Goal: Task Accomplishment & Management: Complete application form

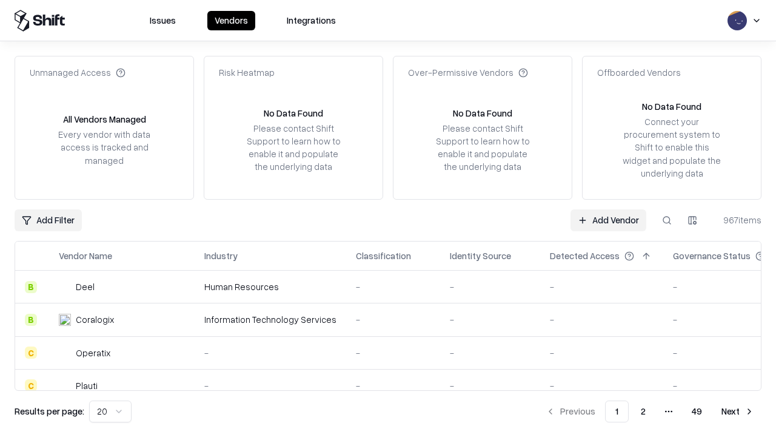
click at [608, 220] on link "Add Vendor" at bounding box center [609, 220] width 76 height 22
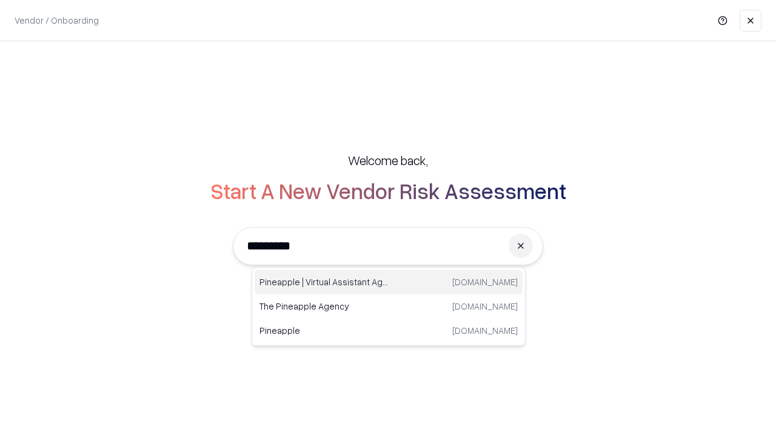
click at [389, 282] on div "Pineapple | Virtual Assistant Agency [DOMAIN_NAME]" at bounding box center [389, 282] width 268 height 24
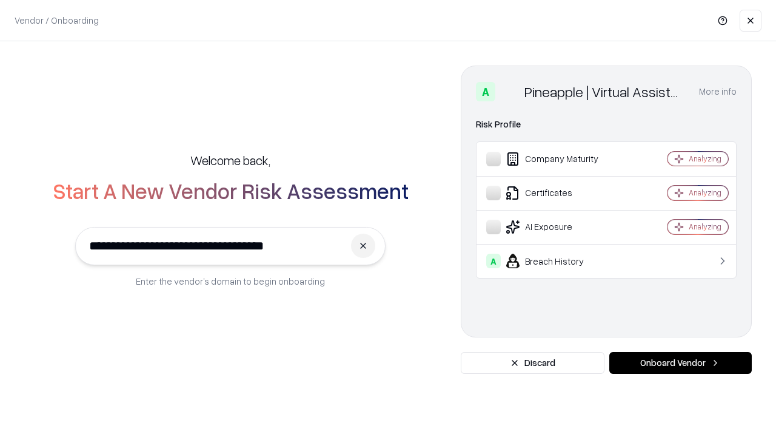
type input "**********"
click at [681, 363] on button "Onboard Vendor" at bounding box center [681, 363] width 143 height 22
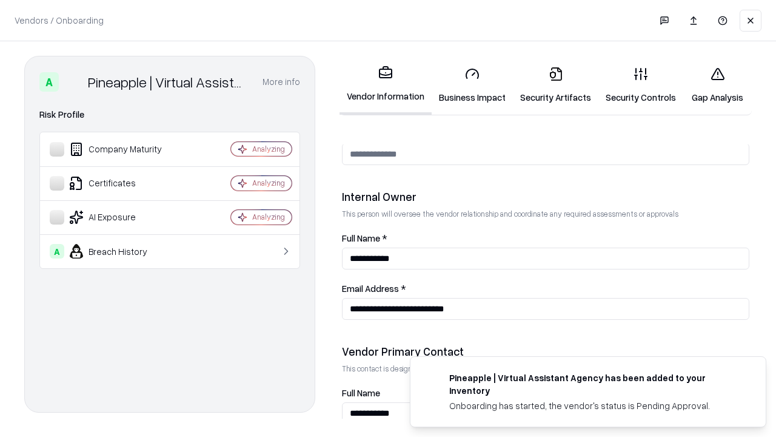
scroll to position [628, 0]
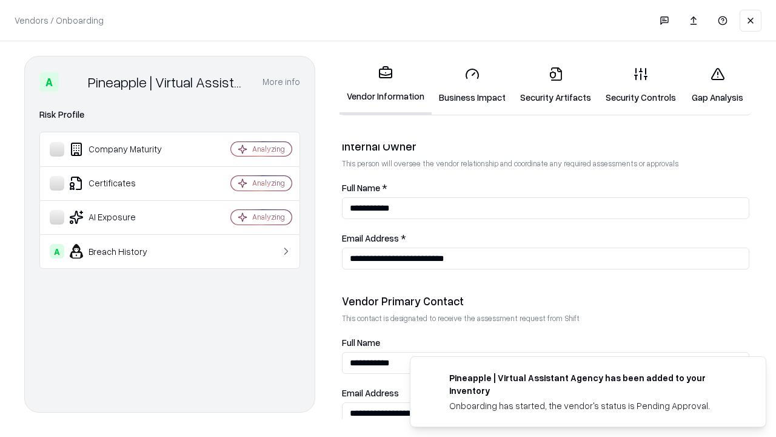
click at [473, 85] on link "Business Impact" at bounding box center [472, 85] width 81 height 56
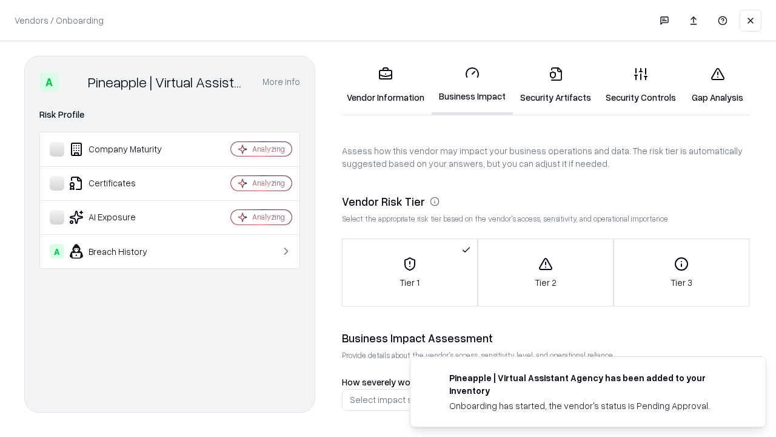
click at [556, 85] on link "Security Artifacts" at bounding box center [556, 85] width 86 height 56
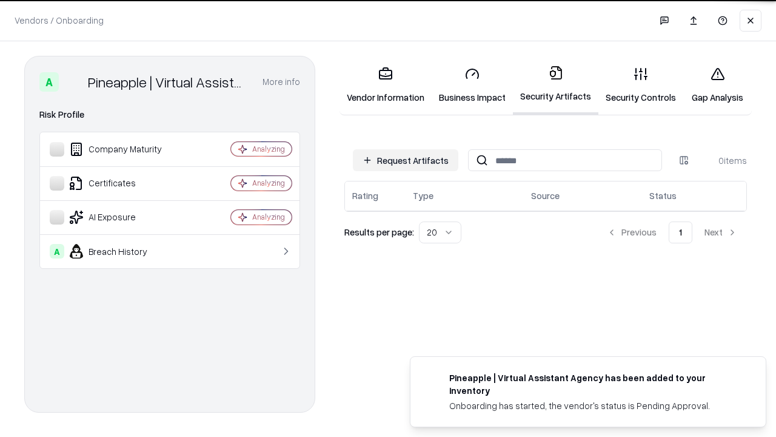
click at [406, 159] on button "Request Artifacts" at bounding box center [406, 160] width 106 height 22
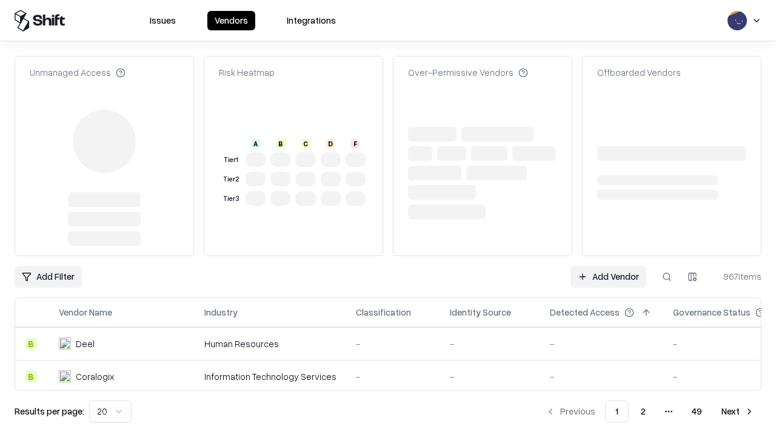
click at [608, 266] on link "Add Vendor" at bounding box center [609, 277] width 76 height 22
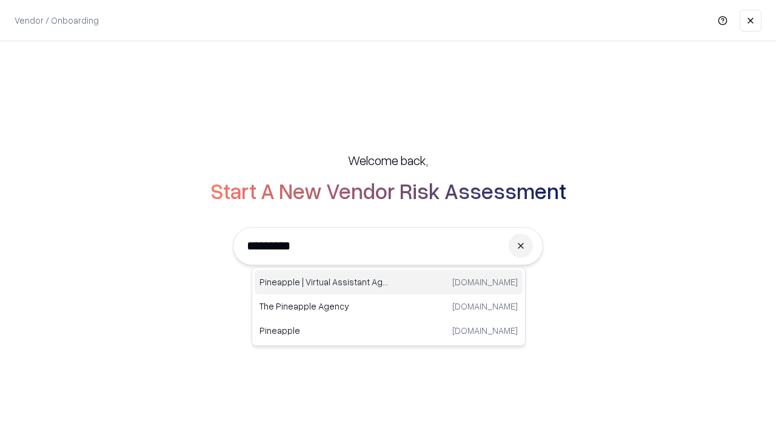
click at [389, 282] on div "Pineapple | Virtual Assistant Agency [DOMAIN_NAME]" at bounding box center [389, 282] width 268 height 24
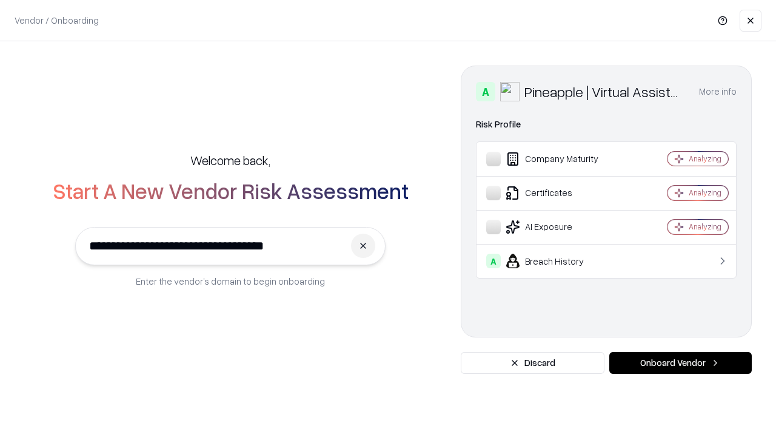
type input "**********"
click at [681, 363] on button "Onboard Vendor" at bounding box center [681, 363] width 143 height 22
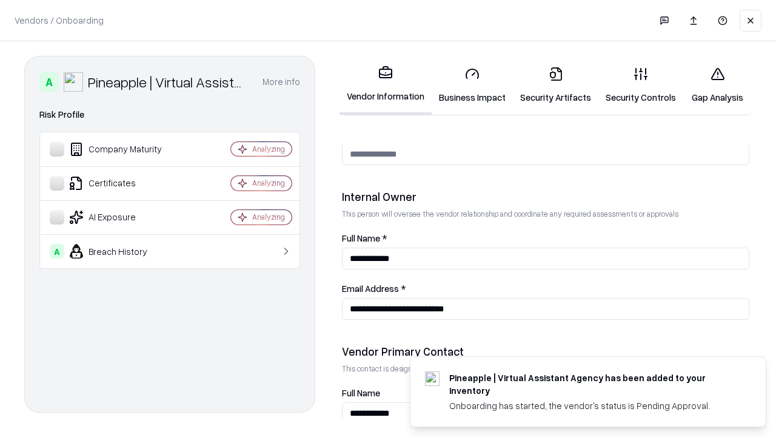
scroll to position [628, 0]
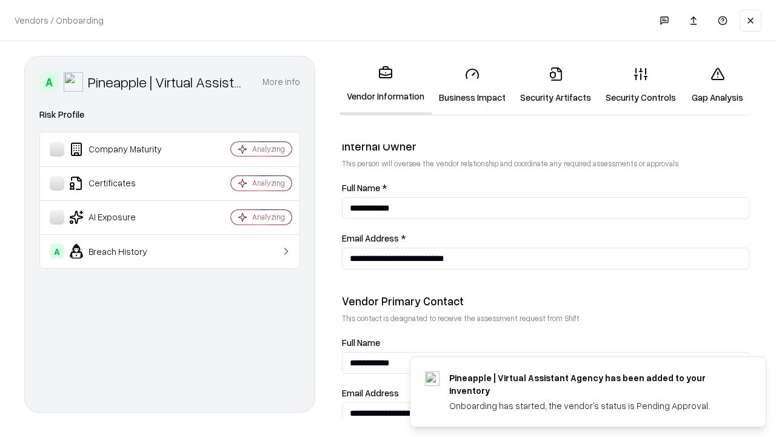
click at [718, 85] on link "Gap Analysis" at bounding box center [718, 85] width 69 height 56
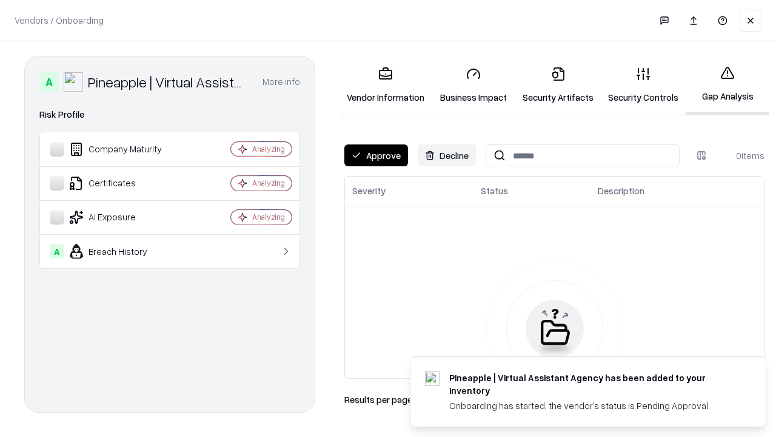
click at [376, 155] on button "Approve" at bounding box center [377, 155] width 64 height 22
